Goal: Task Accomplishment & Management: Manage account settings

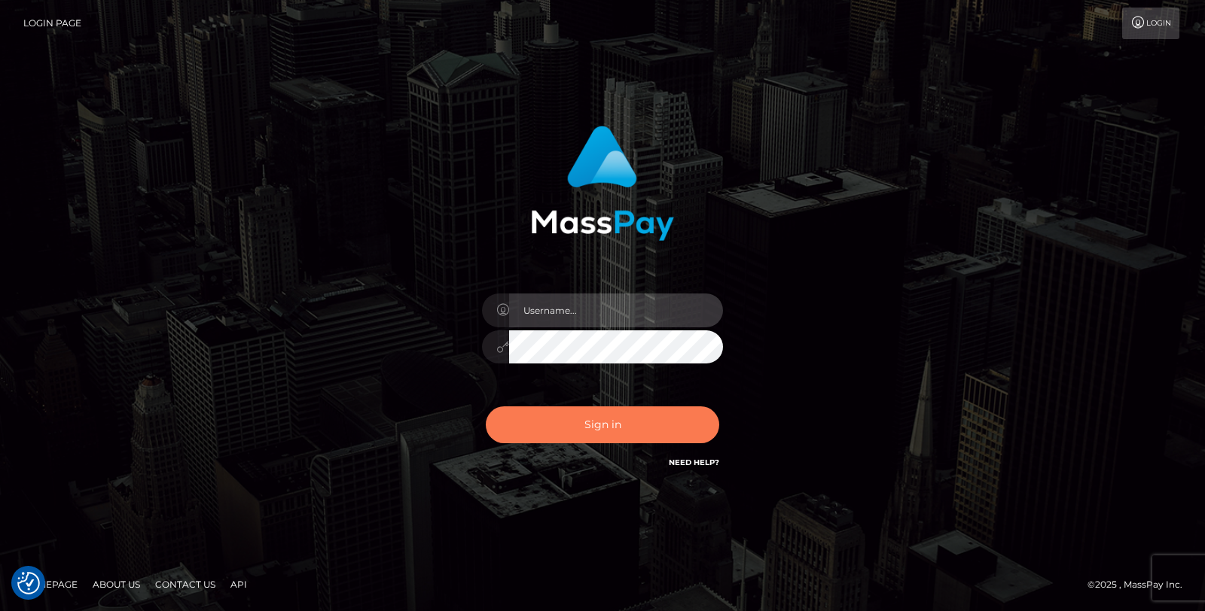
type input "Jessel.Silversocial"
click at [603, 440] on button "Sign in" at bounding box center [602, 425] width 233 height 37
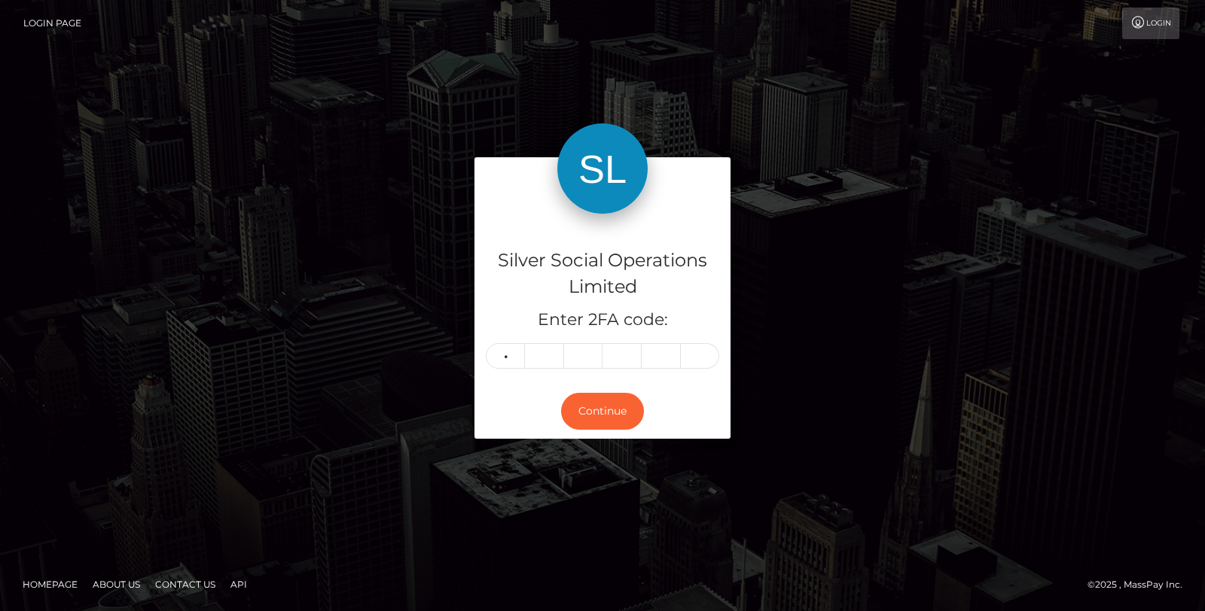
type input "2"
type input "3"
type input "6"
type input "9"
type input "3"
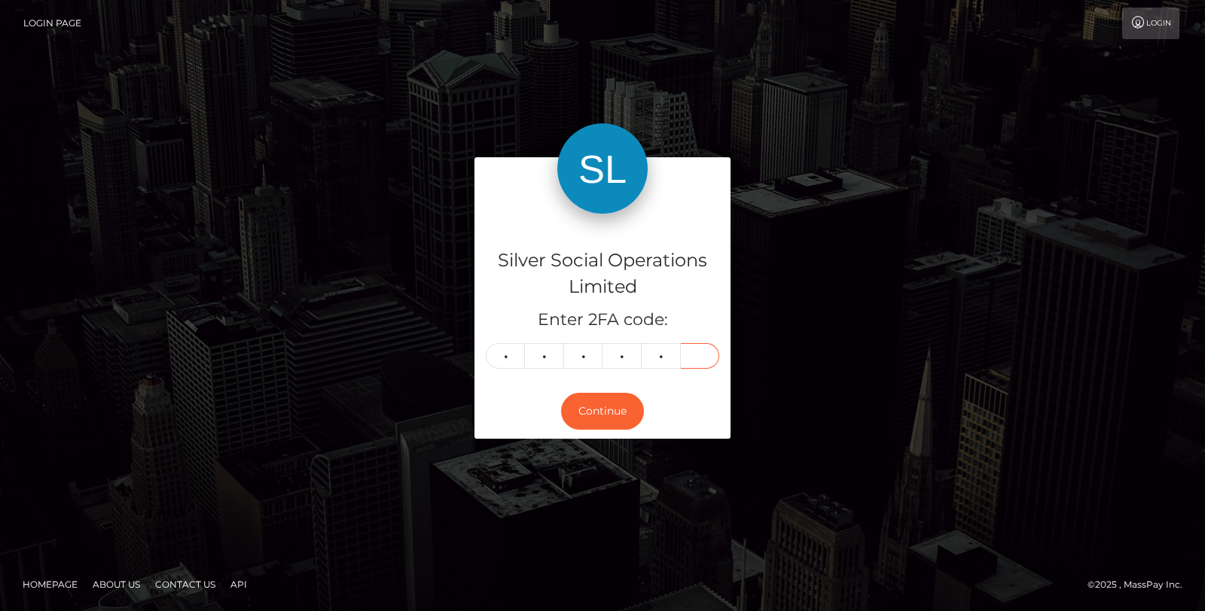
type input "8"
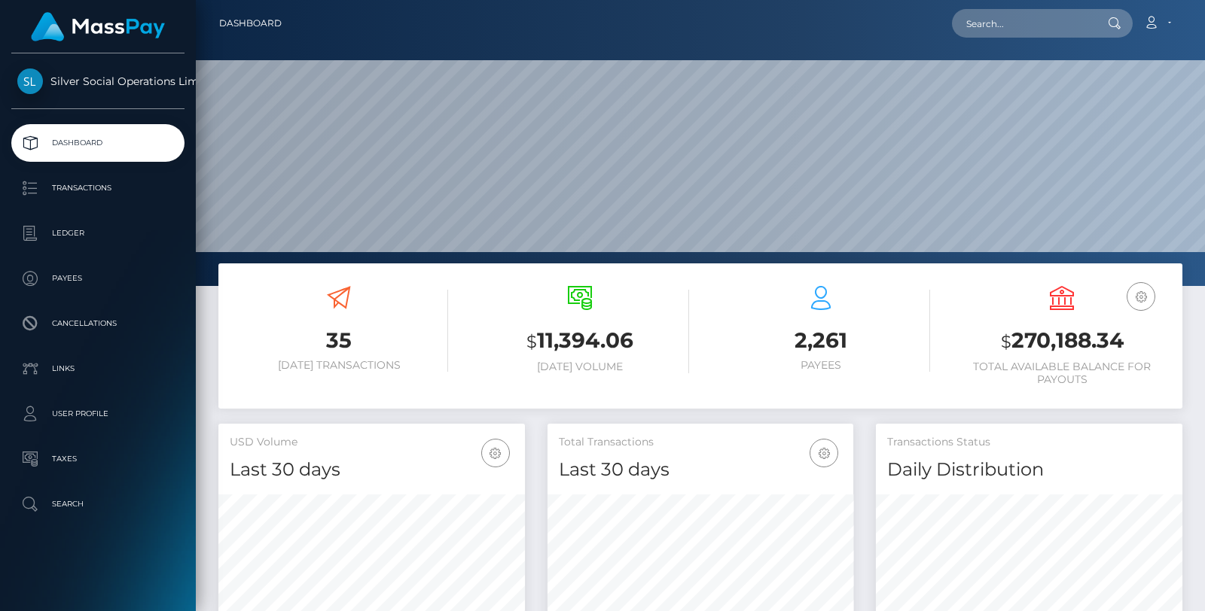
scroll to position [267, 306]
drag, startPoint x: 996, startPoint y: 339, endPoint x: 1140, endPoint y: 339, distance: 143.8
click at [1140, 339] on h3 "$ 270,188.34" at bounding box center [1061, 341] width 218 height 31
copy h3 "$ 270,188.34"
